Goal: Information Seeking & Learning: Learn about a topic

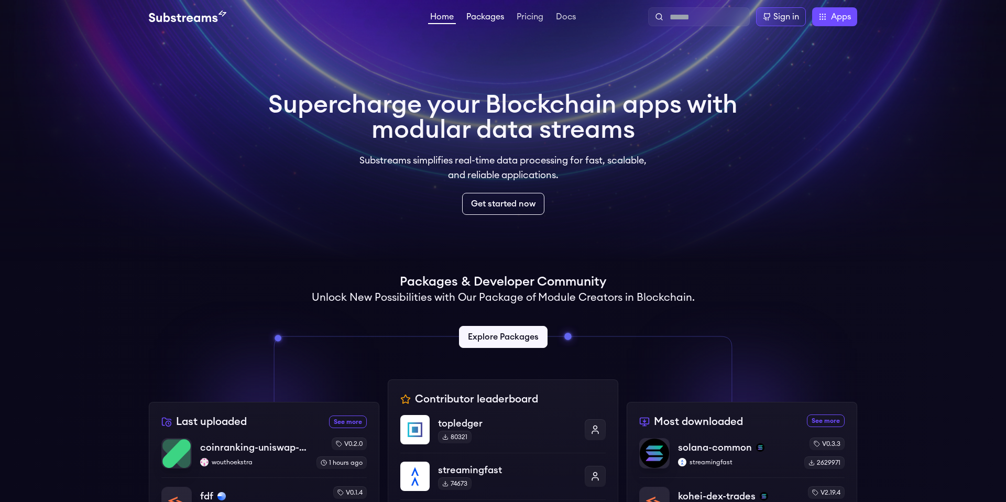
click at [479, 20] on link "Packages" at bounding box center [485, 18] width 42 height 10
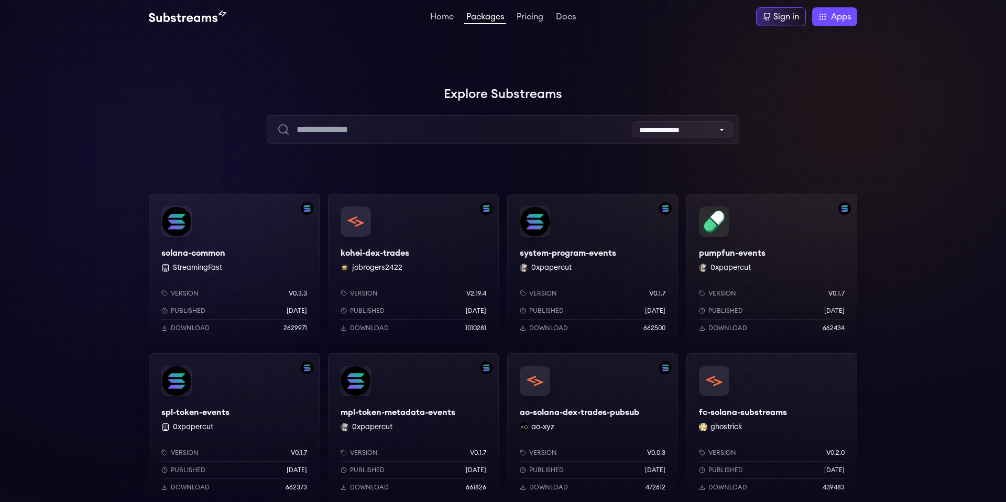
click at [239, 126] on div at bounding box center [157, 157] width 315 height 315
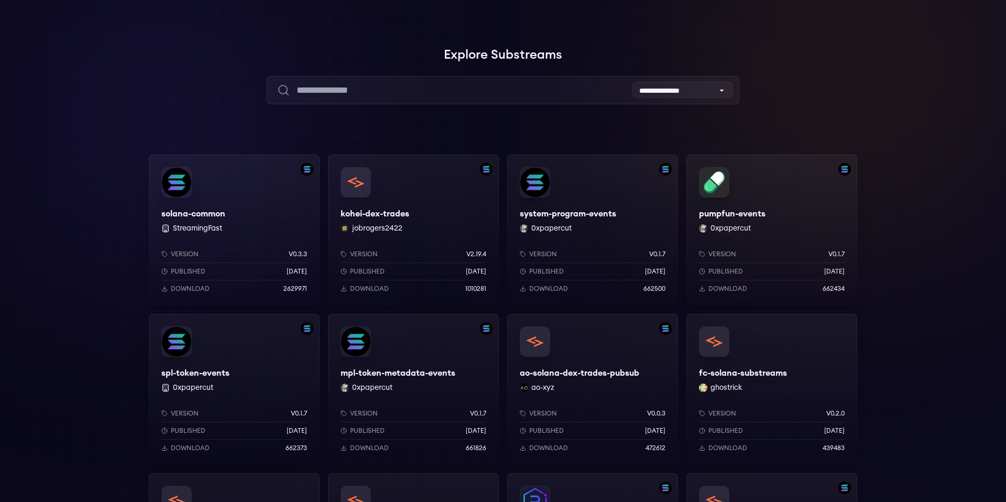
click at [98, 196] on div at bounding box center [157, 118] width 315 height 315
click at [171, 182] on div "solana-common StreamingFast Version v0.3.3 Published 6 months ago Download 2629…" at bounding box center [234, 230] width 171 height 151
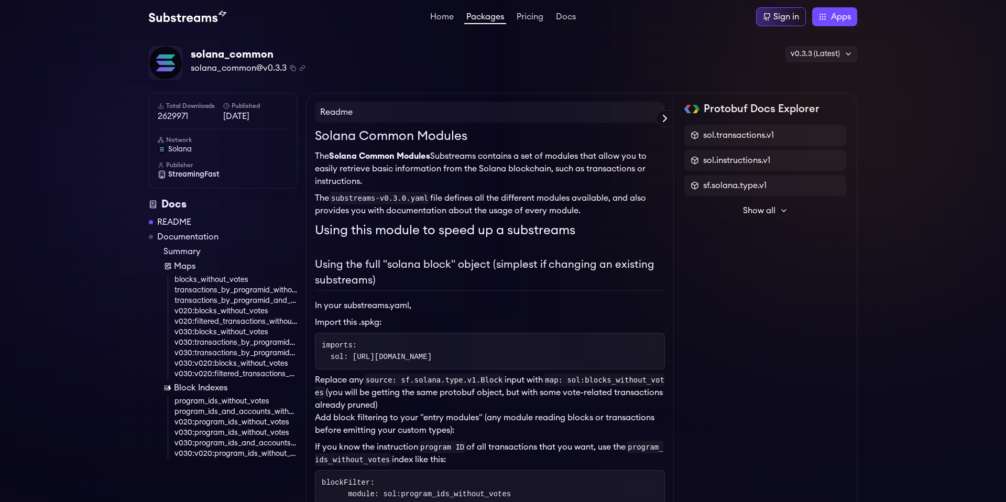
click at [526, 184] on p "The Solana Common Modules Substreams contains a set of modules that allow you t…" at bounding box center [490, 169] width 350 height 38
click at [518, 166] on p "The Solana Common Modules Substreams contains a set of modules that allow you t…" at bounding box center [490, 169] width 350 height 38
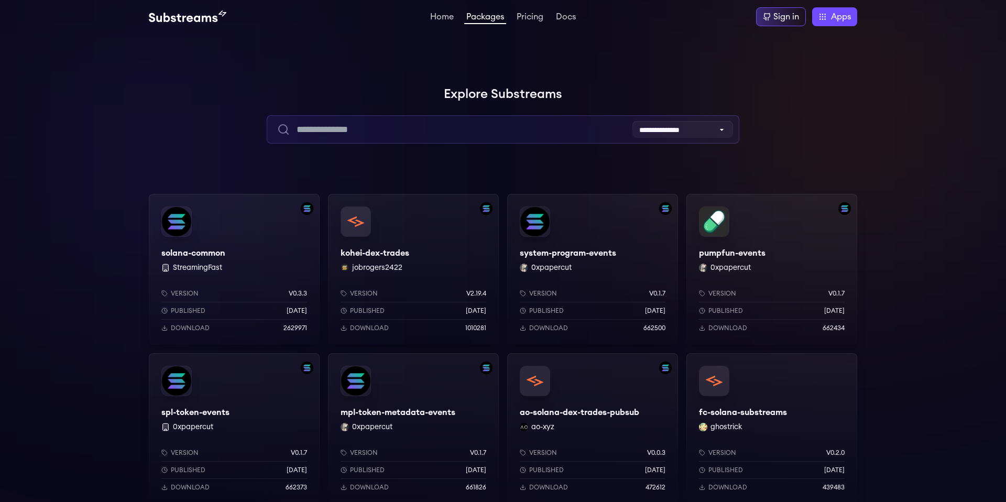
click at [371, 127] on input "text" at bounding box center [503, 129] width 472 height 28
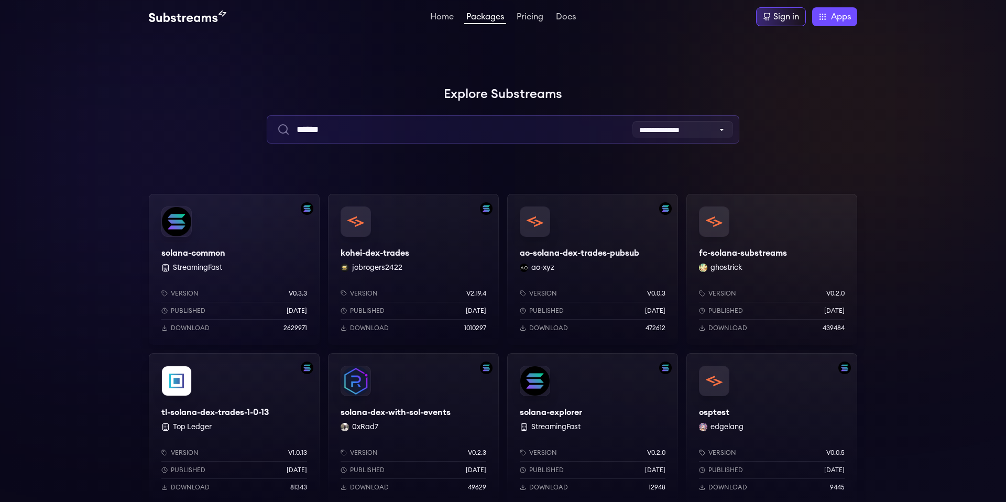
type input "******"
click at [167, 227] on div "solana-common StreamingFast Version v0.3.3 Published 6 months ago Download 2629…" at bounding box center [234, 269] width 171 height 151
